Goal: Task Accomplishment & Management: Complete application form

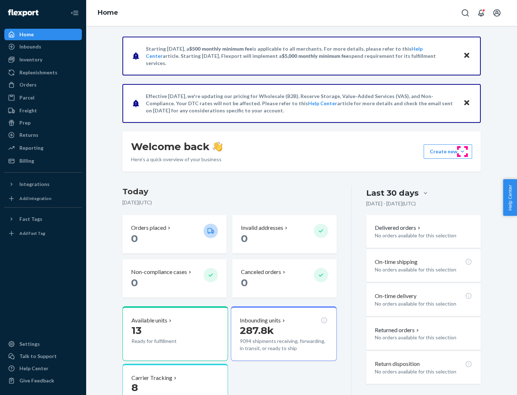
click at [462, 151] on button "Create new Create new inbound Create new order Create new product" at bounding box center [447, 151] width 48 height 14
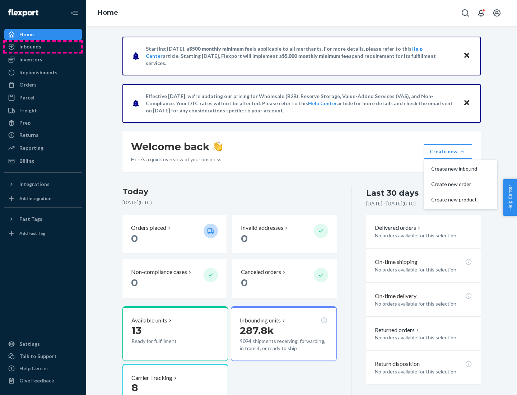
click at [43, 47] on div "Inbounds" at bounding box center [43, 47] width 76 height 10
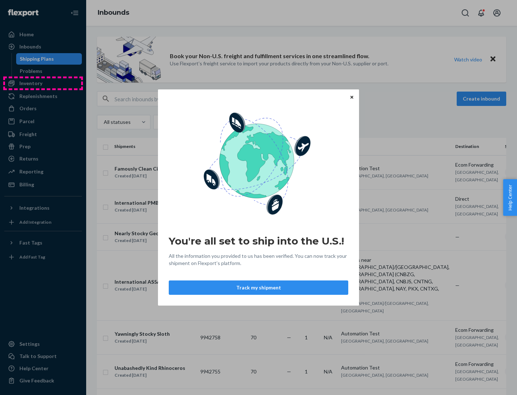
click at [43, 83] on div "You're all set to ship into the U.S.! All the information you provided to us ha…" at bounding box center [258, 197] width 517 height 395
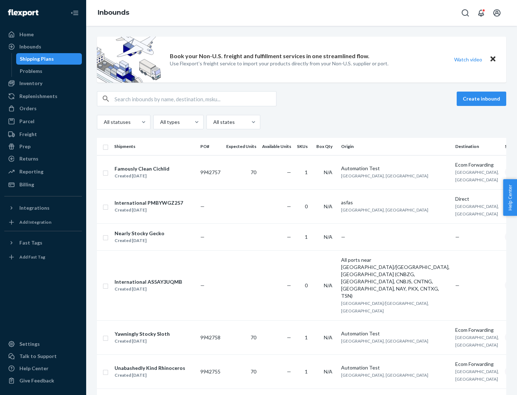
click at [301, 13] on div "Inbounds" at bounding box center [301, 13] width 431 height 26
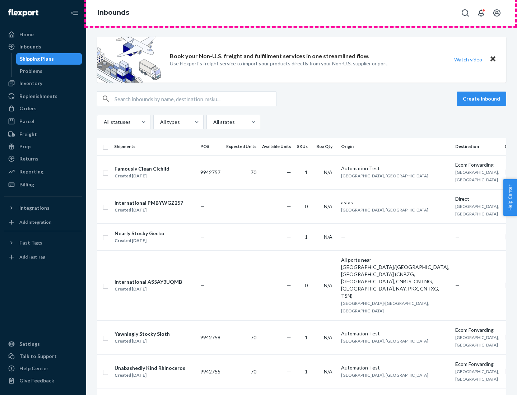
click at [301, 13] on div "Inbounds" at bounding box center [301, 13] width 431 height 26
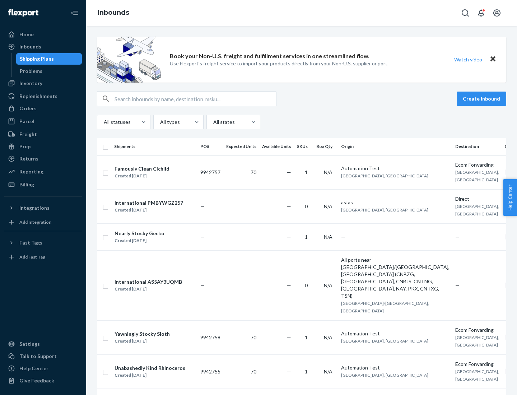
click at [301, 122] on div "All statuses All types All states" at bounding box center [301, 122] width 409 height 14
click at [36, 59] on div "Shipping Plans" at bounding box center [37, 58] width 34 height 7
click at [482, 99] on button "Create inbound" at bounding box center [481, 98] width 50 height 14
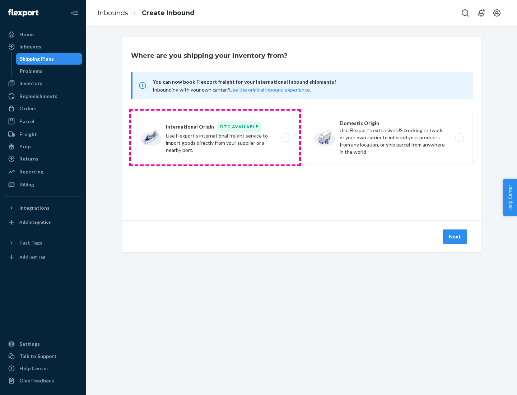
click at [215, 137] on label "International Origin DTC Available Use Flexport's international freight service…" at bounding box center [215, 138] width 168 height 54
click at [285, 137] on input "International Origin DTC Available Use Flexport's international freight service…" at bounding box center [287, 137] width 5 height 5
radio input "true"
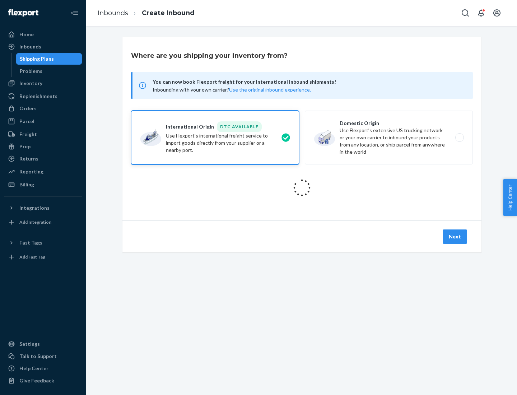
click at [302, 188] on icon at bounding box center [301, 187] width 27 height 27
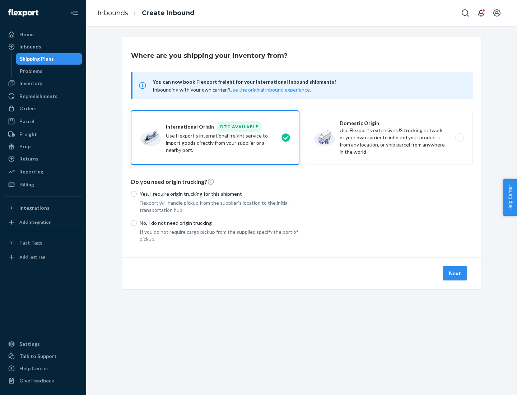
click at [219, 193] on p "Yes, I require origin trucking for this shipment" at bounding box center [219, 193] width 159 height 7
click at [137, 193] on input "Yes, I require origin trucking for this shipment" at bounding box center [134, 194] width 6 height 6
radio input "true"
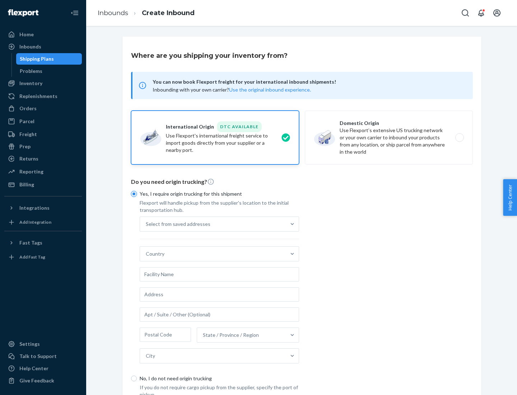
scroll to position [14, 0]
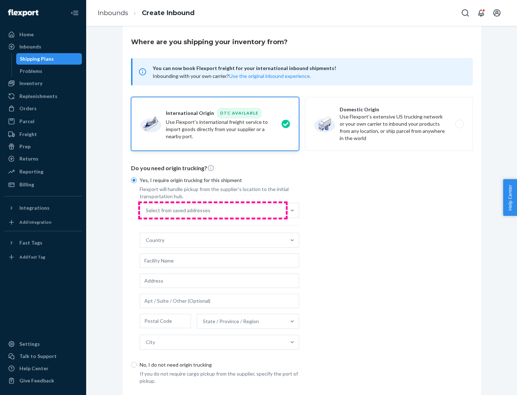
click at [213, 210] on div "Select from saved addresses" at bounding box center [213, 210] width 146 height 14
click at [146, 210] on input "Select from saved addresses" at bounding box center [146, 210] width 1 height 7
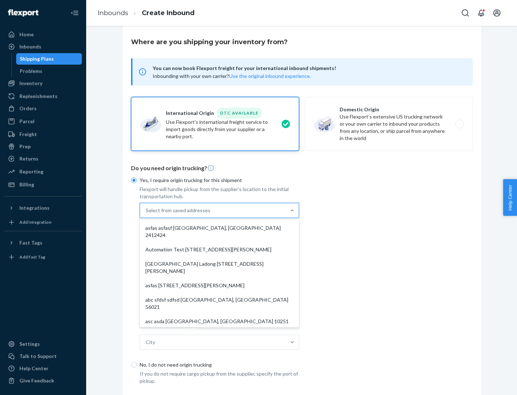
scroll to position [31, 0]
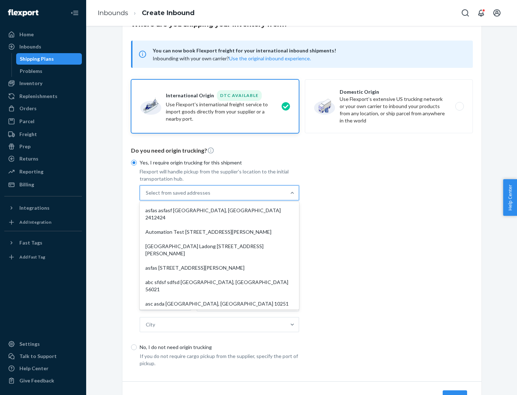
click at [219, 210] on div "asfas asfasf [GEOGRAPHIC_DATA], [GEOGRAPHIC_DATA] 2412424" at bounding box center [219, 214] width 156 height 22
click at [146, 196] on input "option asfas asfasf [GEOGRAPHIC_DATA], [GEOGRAPHIC_DATA] 2412424 focused, 1 of …" at bounding box center [146, 192] width 1 height 7
type input "asfas"
type input "asfasf"
type input "2412424"
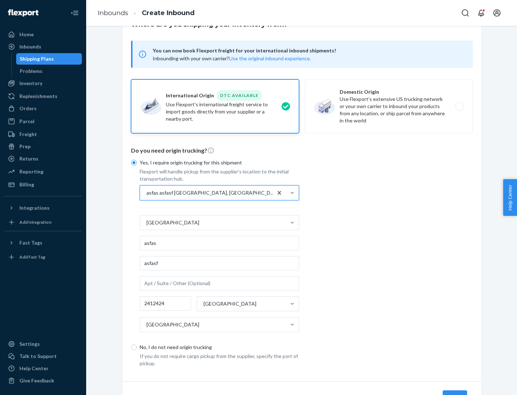
scroll to position [67, 0]
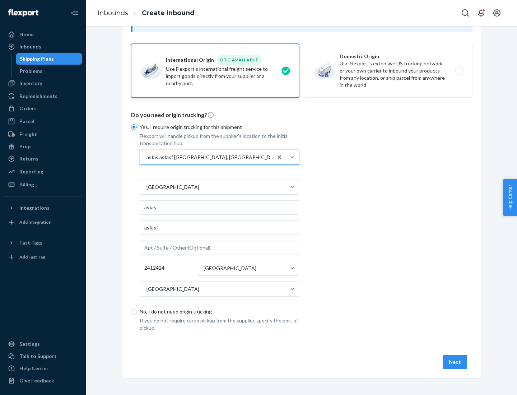
click at [455, 361] on button "Next" at bounding box center [454, 362] width 24 height 14
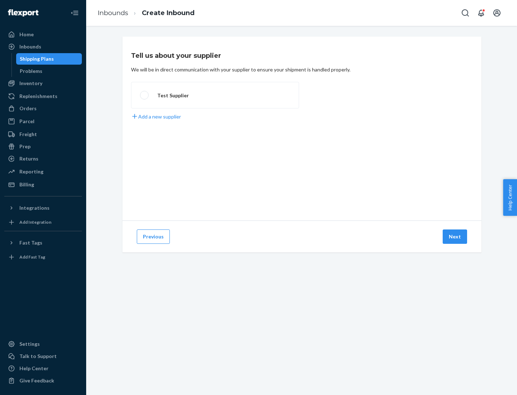
click at [215, 95] on label "Test Supplier" at bounding box center [215, 95] width 168 height 27
click at [145, 95] on input "Test Supplier" at bounding box center [142, 95] width 5 height 5
radio input "true"
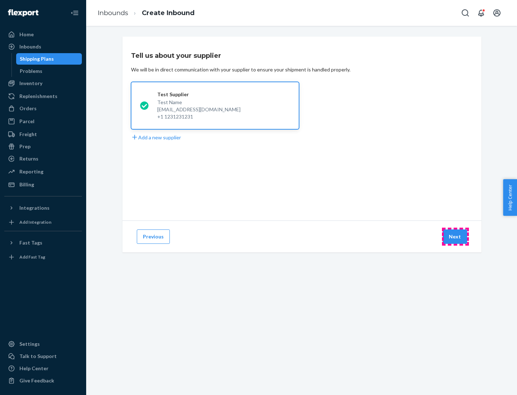
click at [455, 236] on button "Next" at bounding box center [454, 236] width 24 height 14
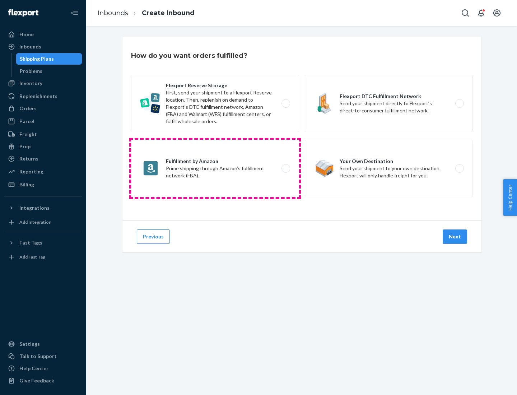
click at [215, 168] on label "Fulfillment by Amazon Prime shipping through Amazon’s fulfillment network (FBA)." at bounding box center [215, 168] width 168 height 57
click at [285, 168] on input "Fulfillment by Amazon Prime shipping through Amazon’s fulfillment network (FBA)." at bounding box center [287, 168] width 5 height 5
radio input "true"
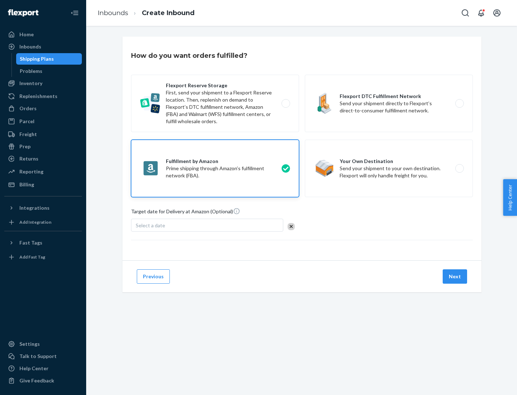
click at [455, 276] on button "Next" at bounding box center [454, 276] width 24 height 14
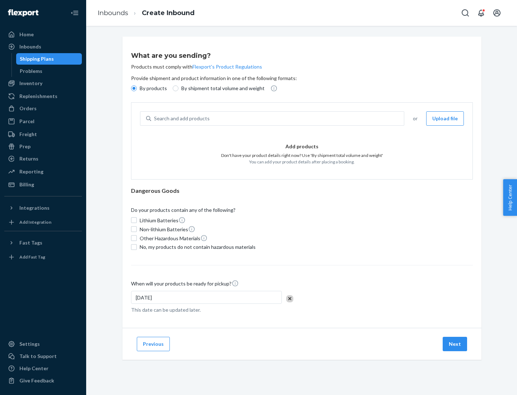
click at [221, 88] on p "By shipment total volume and weight" at bounding box center [222, 88] width 83 height 7
click at [178, 88] on input "By shipment total volume and weight" at bounding box center [176, 88] width 6 height 6
radio input "true"
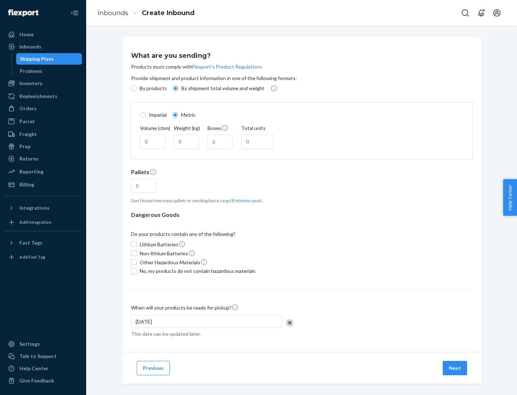
click at [152, 88] on p "By products" at bounding box center [153, 88] width 27 height 7
click at [137, 88] on input "By products" at bounding box center [134, 88] width 6 height 6
radio input "true"
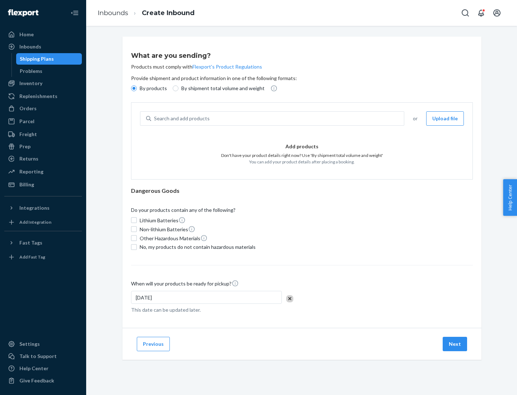
click at [278, 118] on div "Search and add products" at bounding box center [277, 118] width 253 height 13
click at [155, 118] on input "Search and add products" at bounding box center [154, 118] width 1 height 7
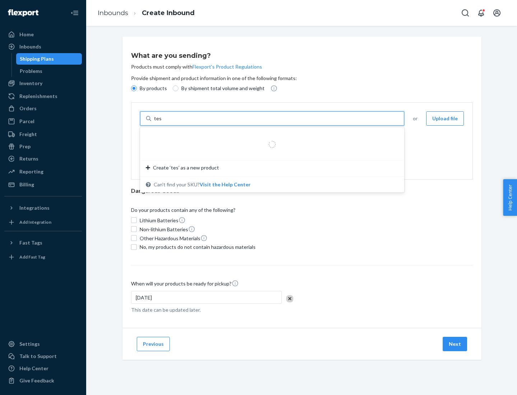
type input "test"
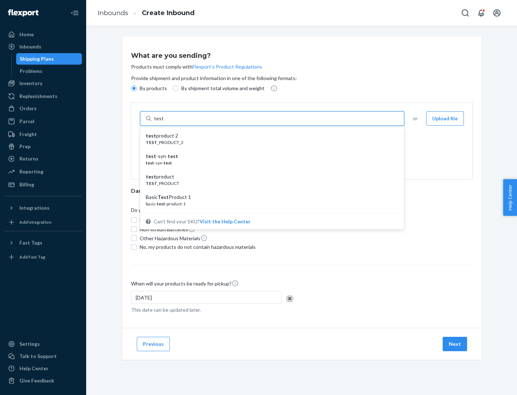
click at [269, 136] on div "test product 2" at bounding box center [269, 135] width 247 height 7
click at [163, 122] on input "test" at bounding box center [158, 118] width 9 height 7
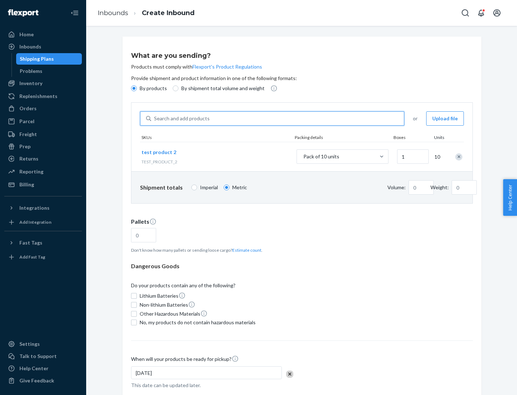
type input "1"
type input "0.02"
type input "22.23"
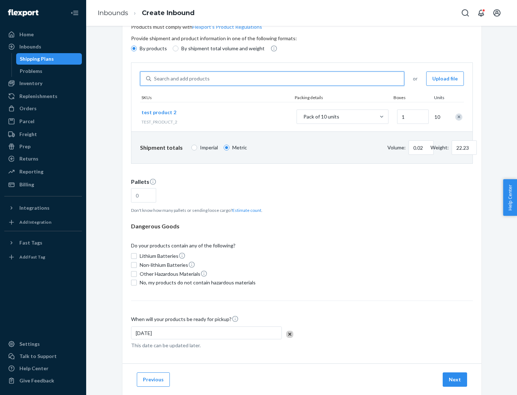
click at [245, 210] on button "Estimate count" at bounding box center [246, 210] width 29 height 6
type input "1"
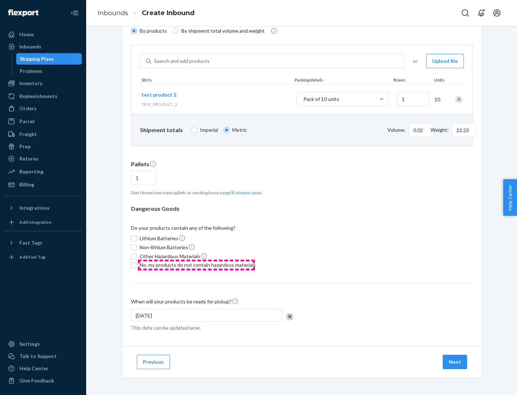
click at [196, 265] on span "No, my products do not contain hazardous materials" at bounding box center [198, 264] width 116 height 7
click at [137, 265] on input "No, my products do not contain hazardous materials" at bounding box center [134, 265] width 6 height 6
checkbox input "true"
click at [455, 362] on button "Next" at bounding box center [454, 362] width 24 height 14
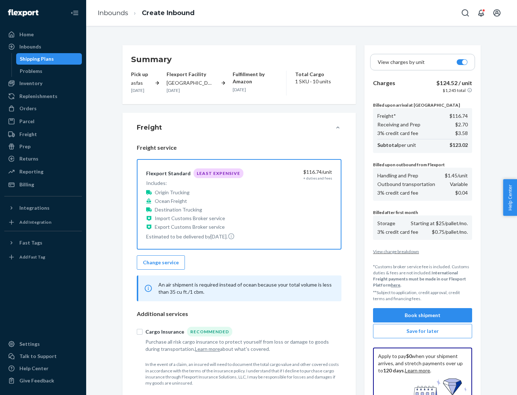
scroll to position [105, 0]
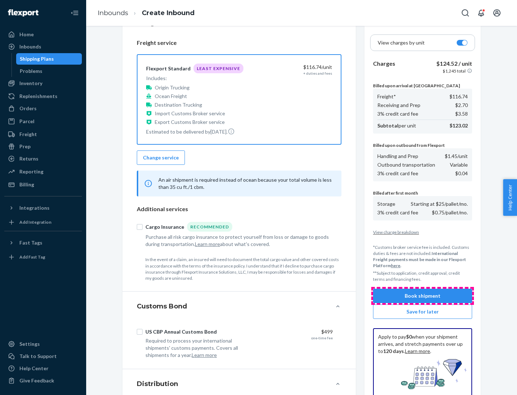
click at [422, 296] on button "Book shipment" at bounding box center [422, 295] width 99 height 14
